Goal: Answer question/provide support

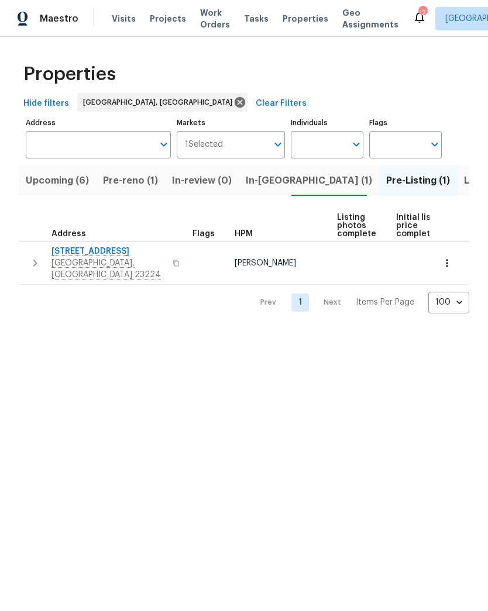
click at [279, 184] on span "In-reno (1)" at bounding box center [309, 180] width 126 height 16
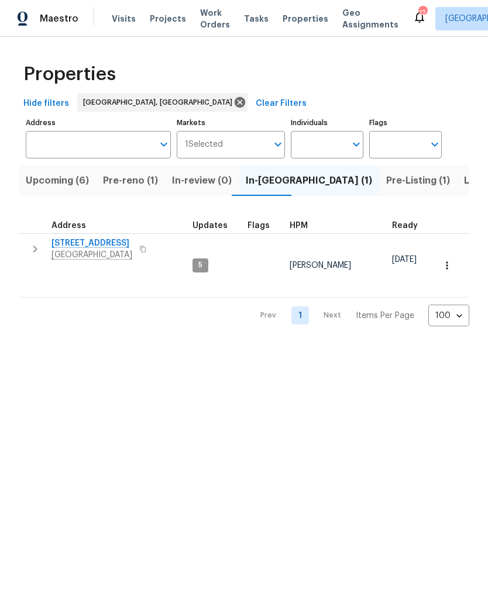
click at [141, 184] on span "Pre-reno (1)" at bounding box center [130, 180] width 55 height 16
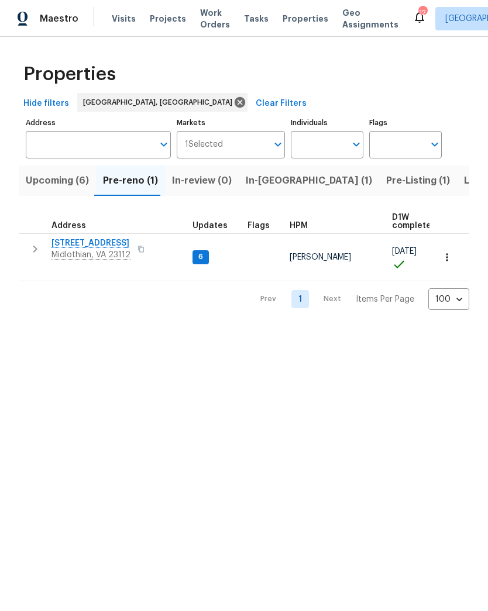
click at [116, 247] on span "12706 Forest Mill Dr" at bounding box center [90, 243] width 79 height 12
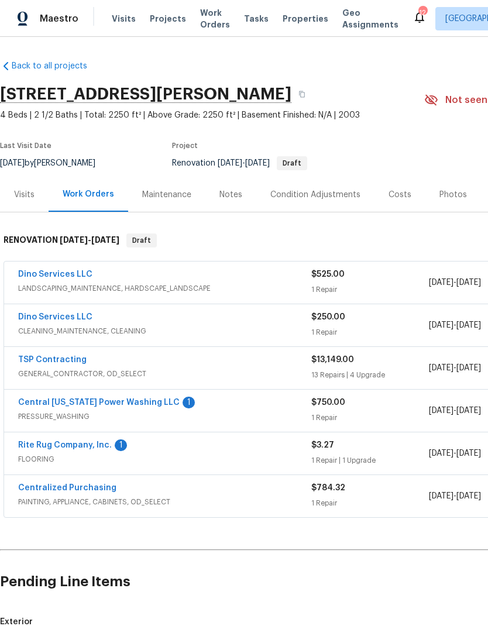
click at [45, 403] on link "Central [US_STATE] Power Washing LLC" at bounding box center [98, 402] width 161 height 8
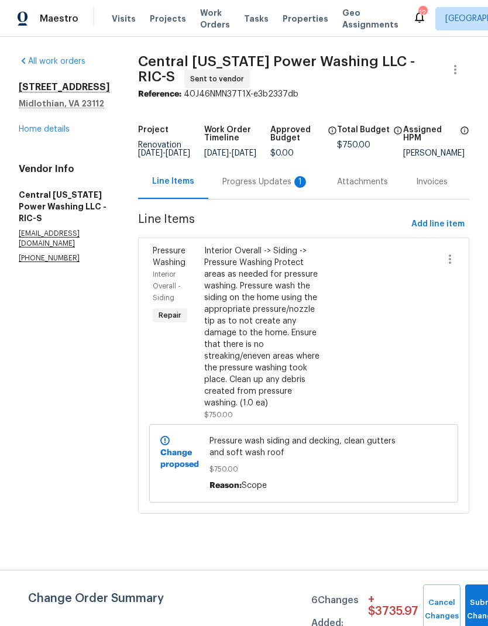
click at [268, 199] on div "Progress Updates 1" at bounding box center [265, 181] width 115 height 34
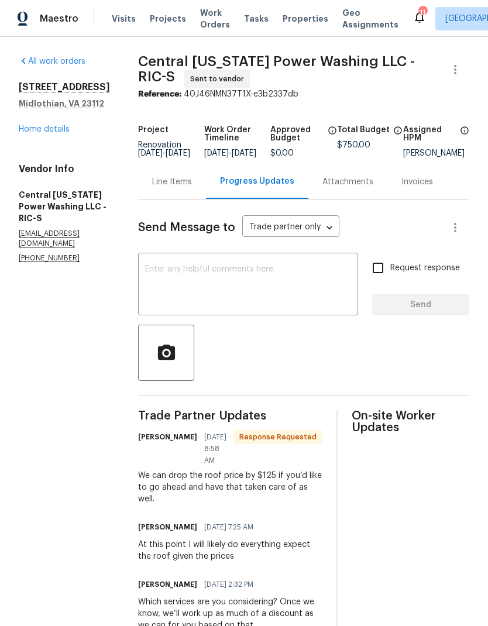
click at [317, 300] on textarea at bounding box center [248, 285] width 206 height 41
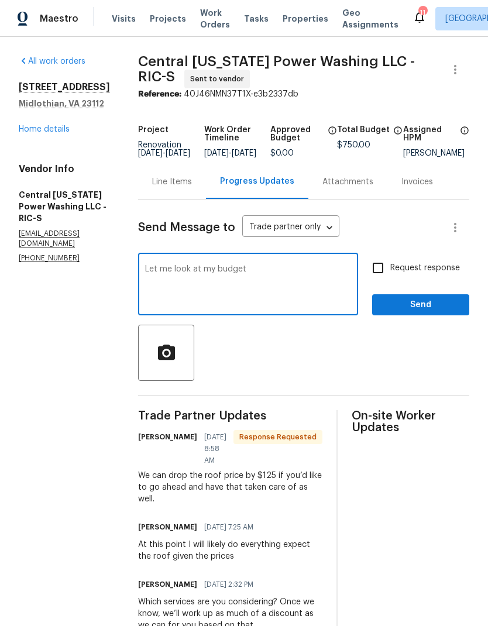
type textarea "Let me look at my budget"
click at [430, 312] on span "Send" at bounding box center [420, 305] width 78 height 15
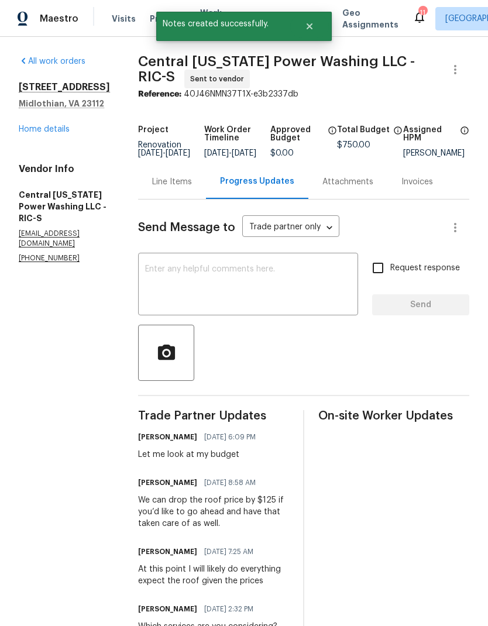
click at [34, 133] on link "Home details" at bounding box center [44, 129] width 51 height 8
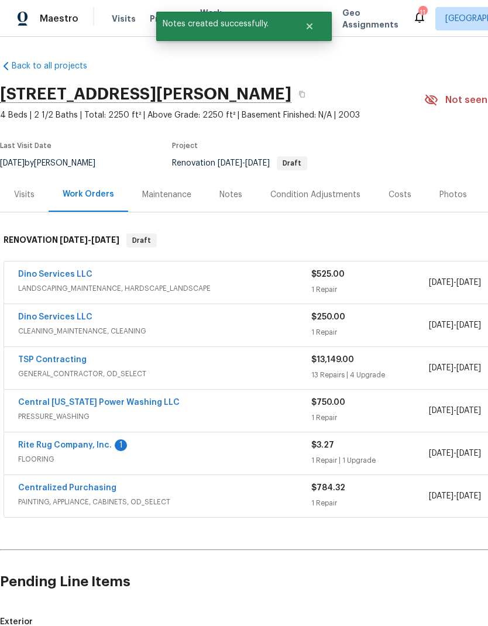
click at [50, 441] on link "Rite Rug Company, Inc." at bounding box center [65, 445] width 94 height 8
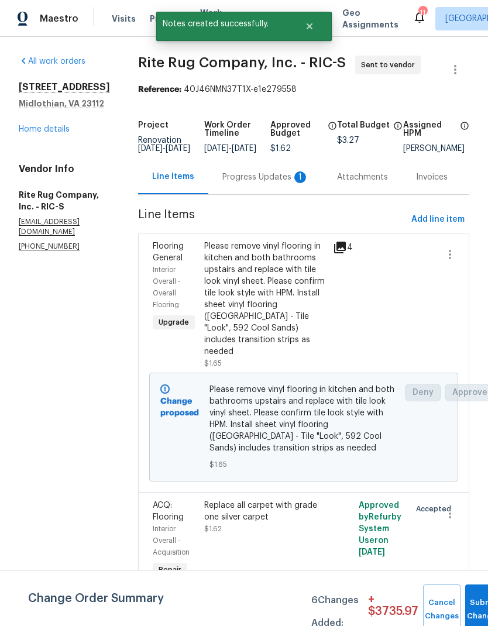
click at [282, 183] on div "Progress Updates 1" at bounding box center [265, 177] width 87 height 12
